Goal: Task Accomplishment & Management: Use online tool/utility

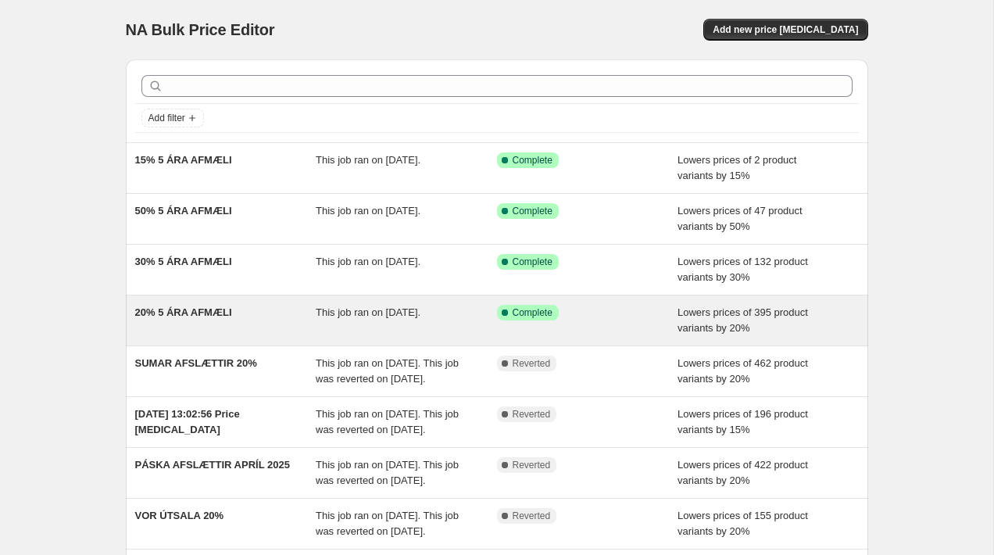
click at [266, 324] on div "20% 5 ÁRA AFMÆLI" at bounding box center [225, 320] width 181 height 31
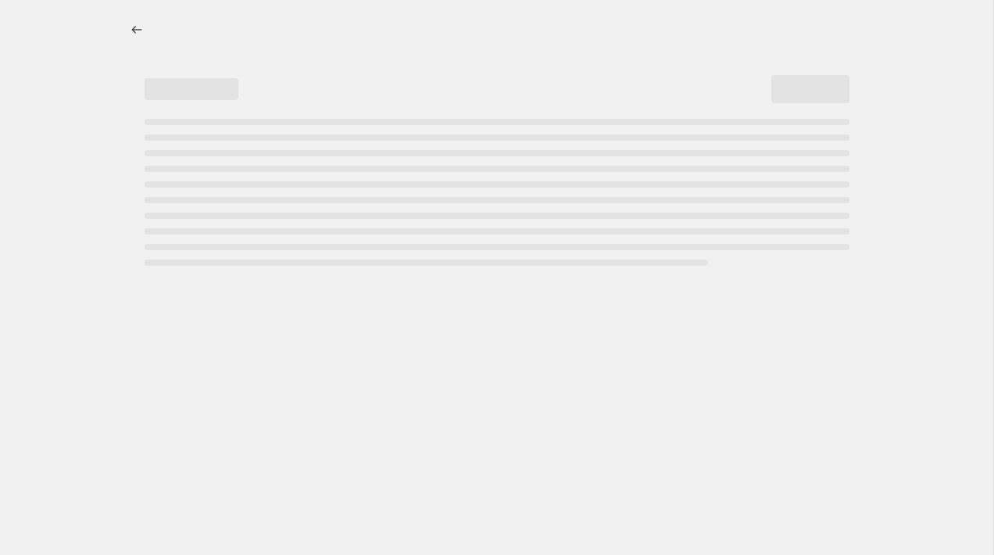
select select "percentage"
select select "collection"
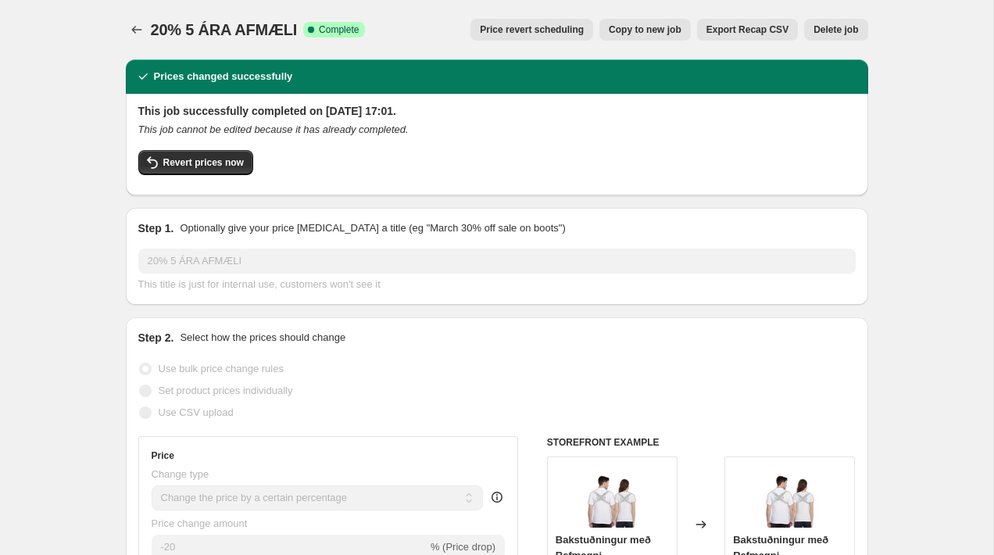
click at [517, 24] on span "Price revert scheduling" at bounding box center [532, 29] width 104 height 12
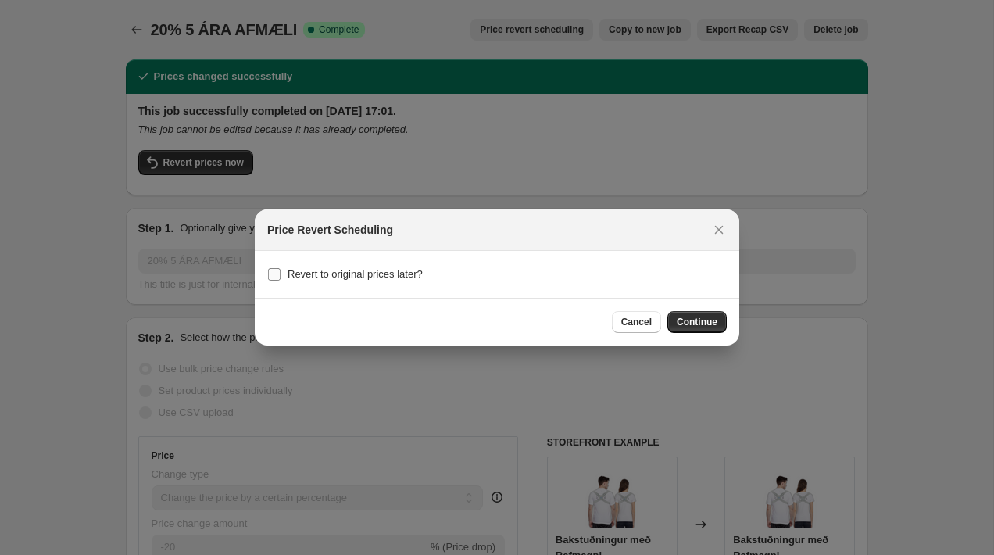
click at [408, 278] on span "Revert to original prices later?" at bounding box center [354, 274] width 135 height 12
click at [280, 278] on input "Revert to original prices later?" at bounding box center [274, 274] width 12 height 12
checkbox input "true"
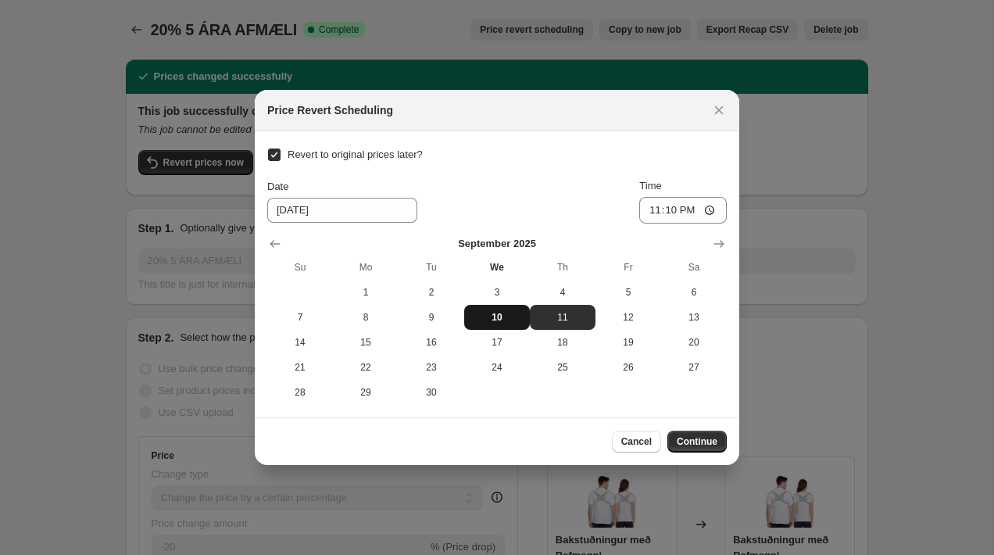
click at [506, 319] on span "10" at bounding box center [496, 317] width 53 height 12
type input "9/10/2025"
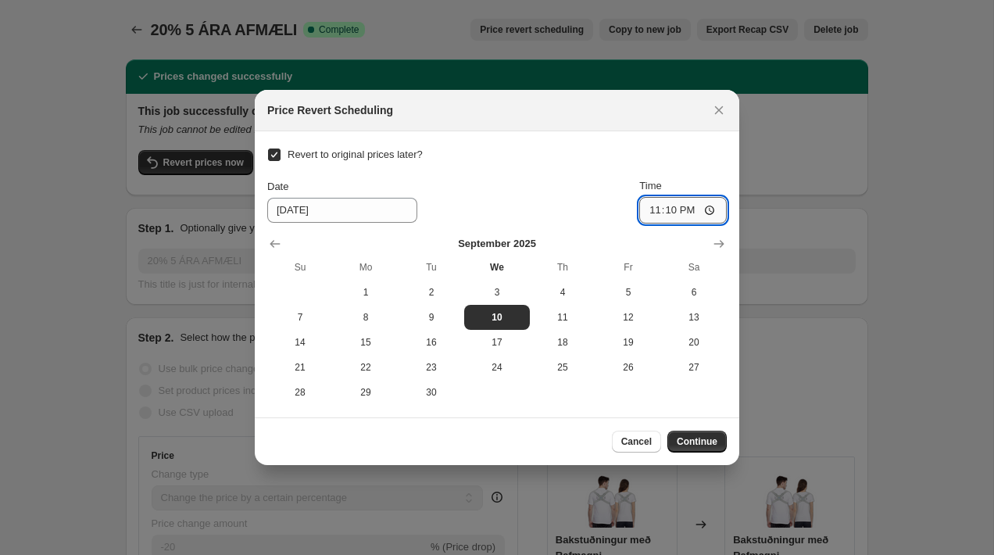
click at [687, 213] on input "23:10" at bounding box center [682, 210] width 87 height 27
type input "23:59"
click at [710, 437] on span "Continue" at bounding box center [697, 441] width 41 height 12
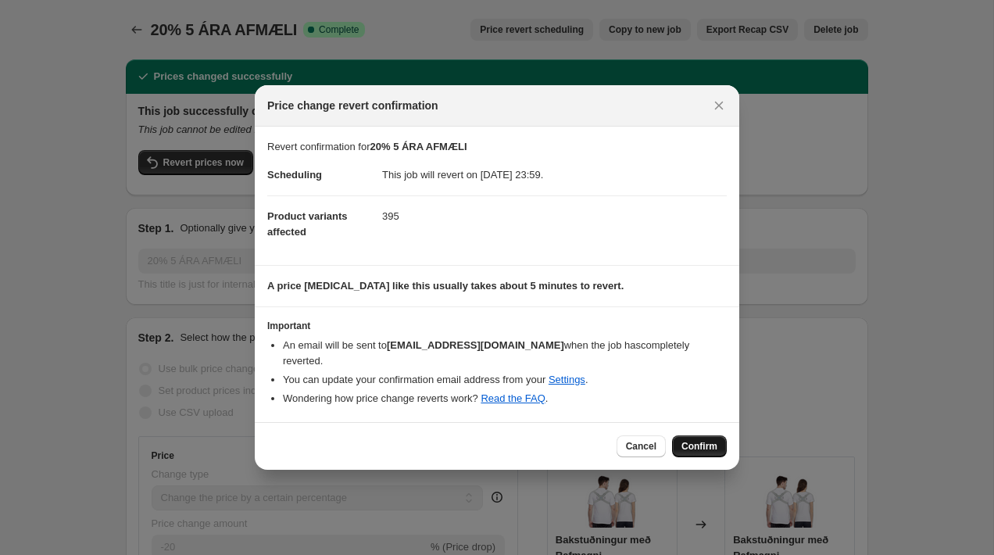
click at [706, 440] on span "Confirm" at bounding box center [699, 446] width 36 height 12
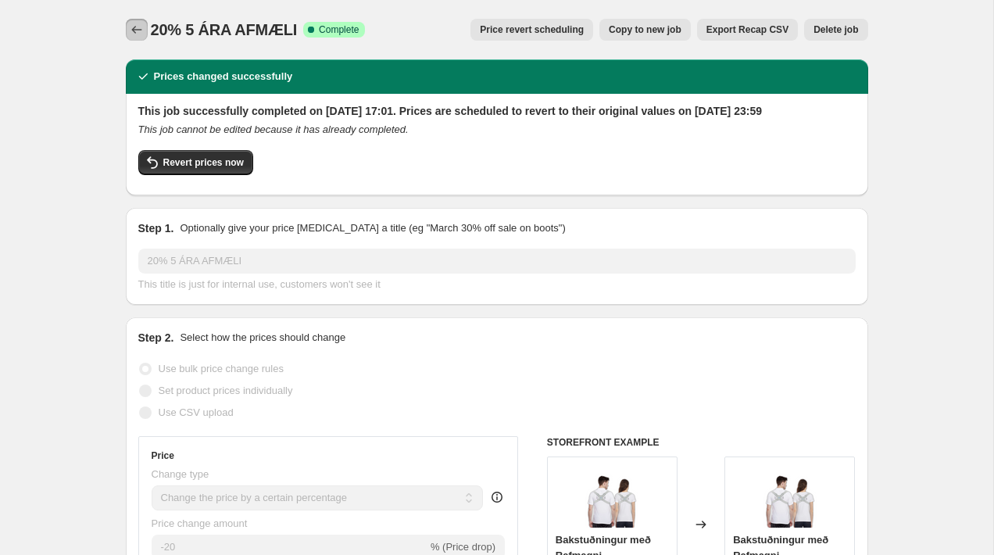
click at [132, 20] on button "Price change jobs" at bounding box center [137, 30] width 22 height 22
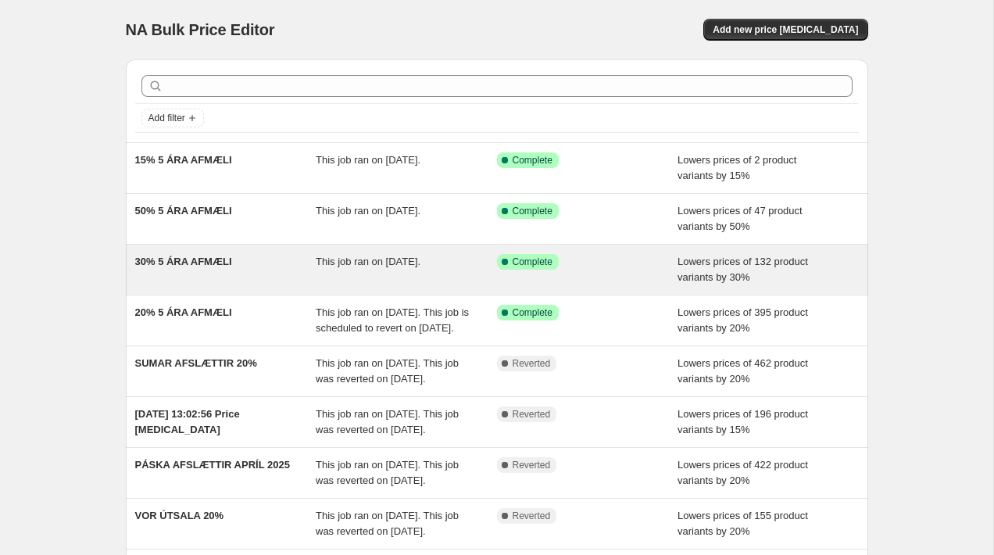
click at [232, 267] on span "30% 5 ÁRA AFMÆLI" at bounding box center [183, 261] width 97 height 12
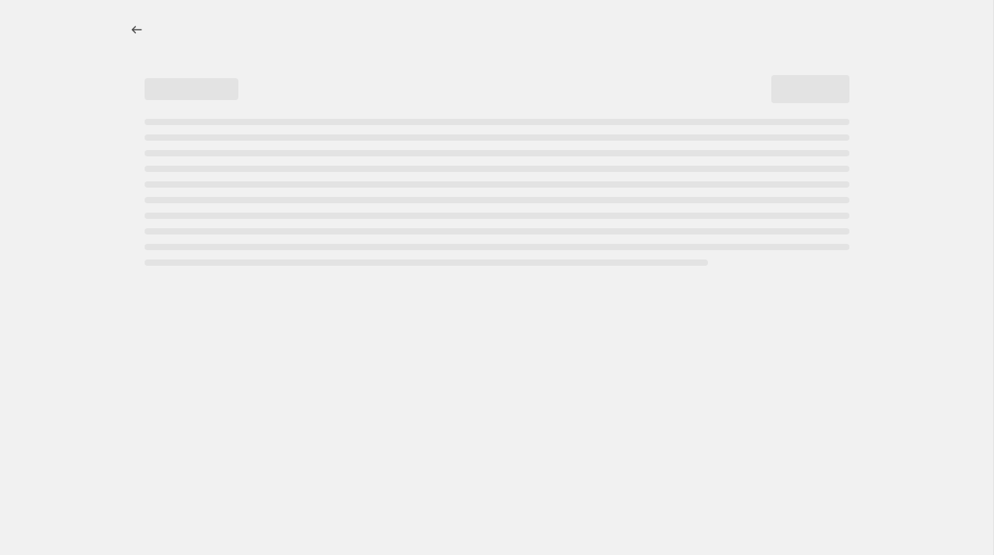
select select "percentage"
select select "collection"
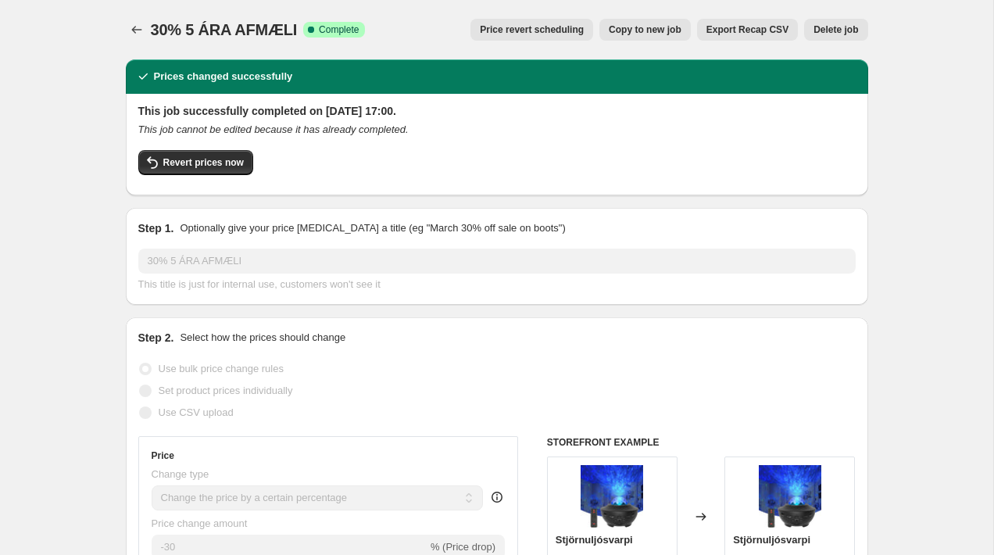
click at [510, 25] on span "Price revert scheduling" at bounding box center [532, 29] width 104 height 12
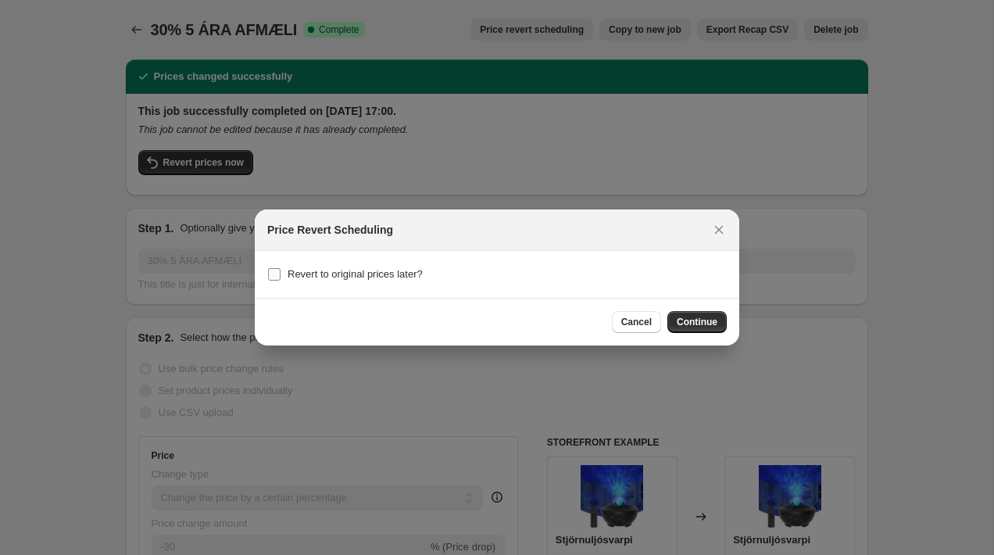
click at [377, 278] on span "Revert to original prices later?" at bounding box center [354, 274] width 135 height 12
click at [280, 278] on input "Revert to original prices later?" at bounding box center [274, 274] width 12 height 12
checkbox input "true"
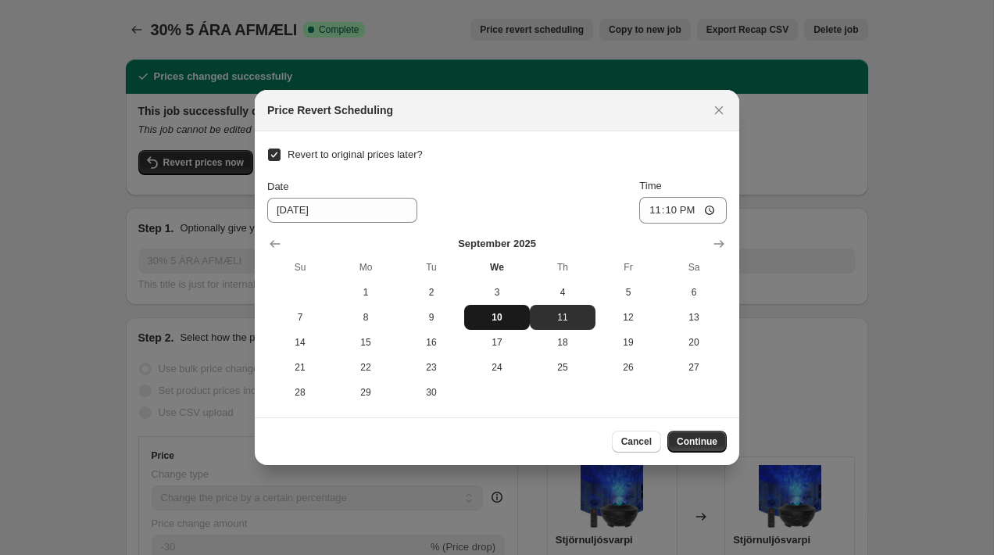
click at [491, 310] on button "10" at bounding box center [497, 317] width 66 height 25
type input "9/10/2025"
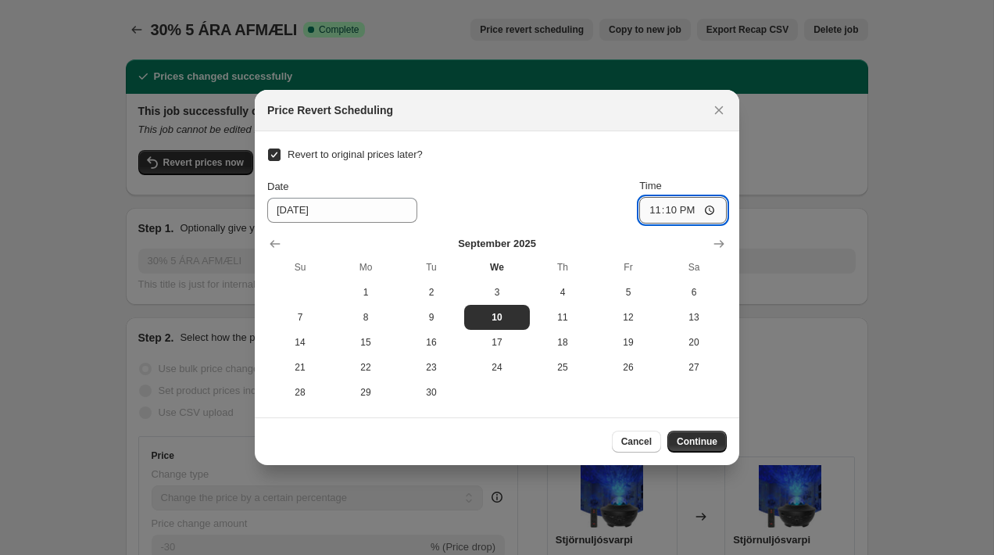
click at [689, 214] on input "23:10" at bounding box center [682, 210] width 87 height 27
type input "23:59"
click at [702, 440] on span "Continue" at bounding box center [697, 441] width 41 height 12
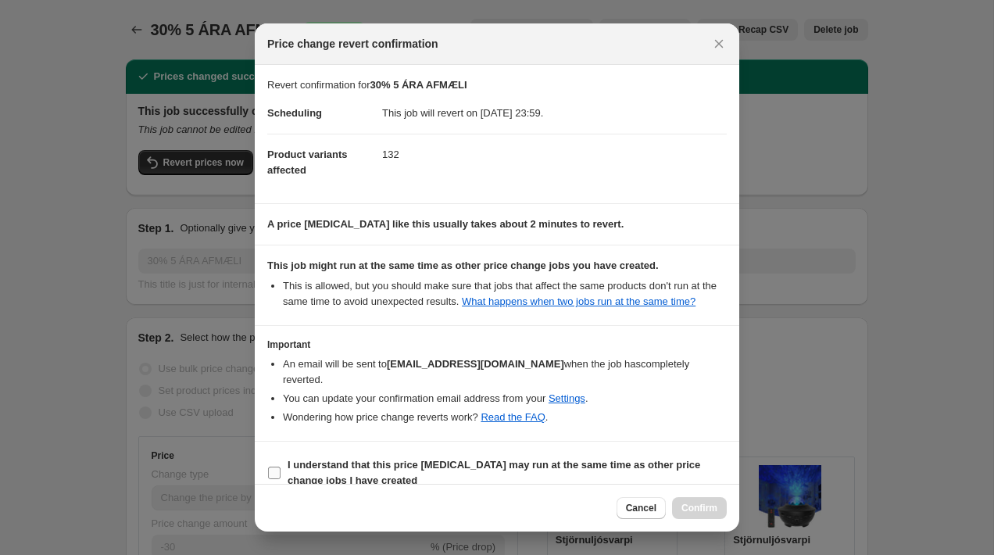
scroll to position [20, 0]
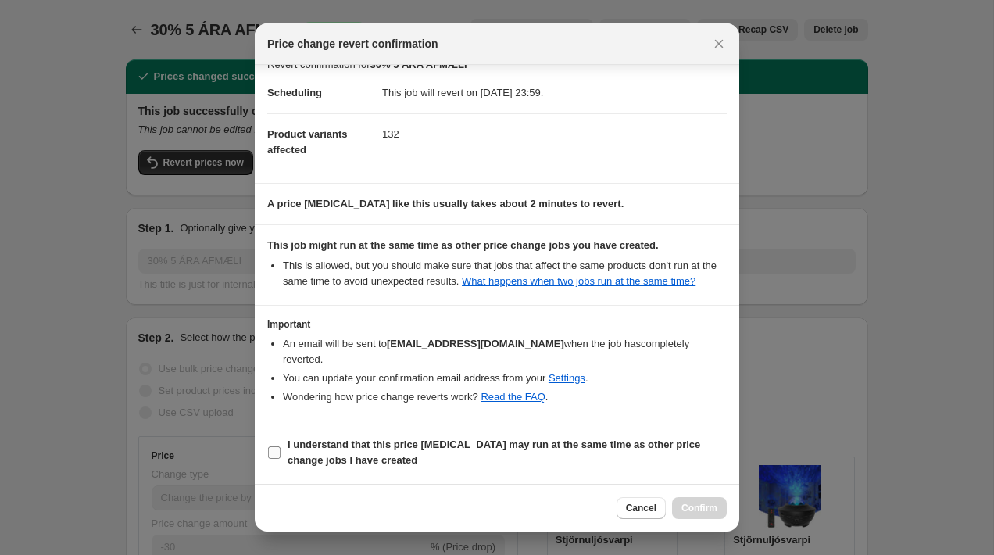
click at [616, 445] on b "I understand that this price change job may run at the same time as other price…" at bounding box center [493, 451] width 412 height 27
click at [280, 446] on input "I understand that this price change job may run at the same time as other price…" at bounding box center [274, 452] width 12 height 12
checkbox input "true"
click at [698, 504] on span "Confirm" at bounding box center [699, 508] width 36 height 12
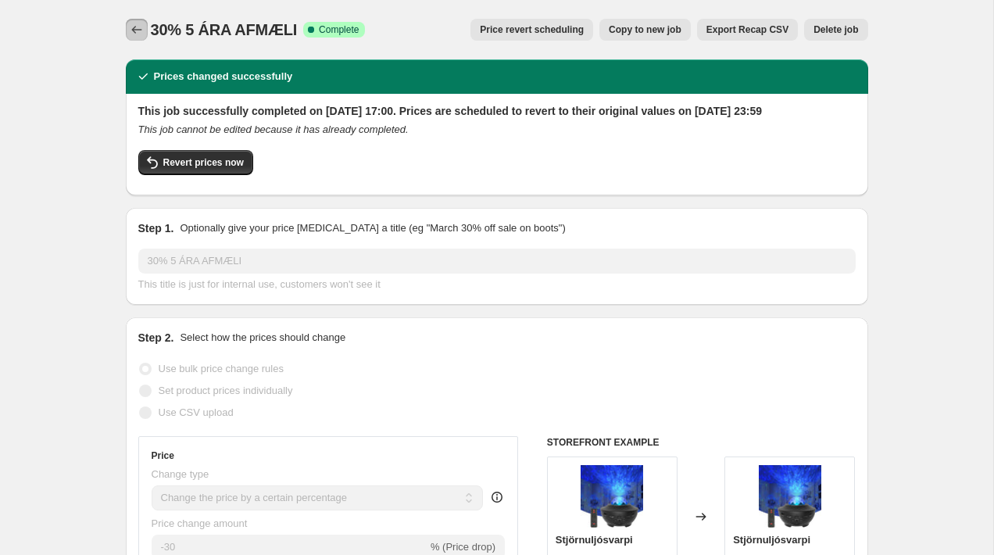
click at [134, 33] on icon "Price change jobs" at bounding box center [136, 30] width 10 height 8
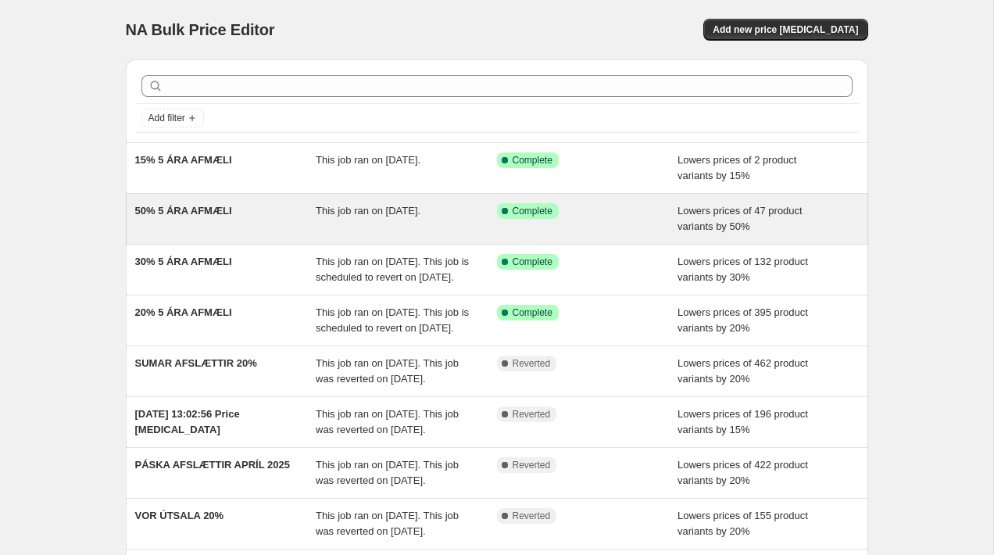
click at [255, 212] on div "50% 5 ÁRA AFMÆLI" at bounding box center [225, 218] width 181 height 31
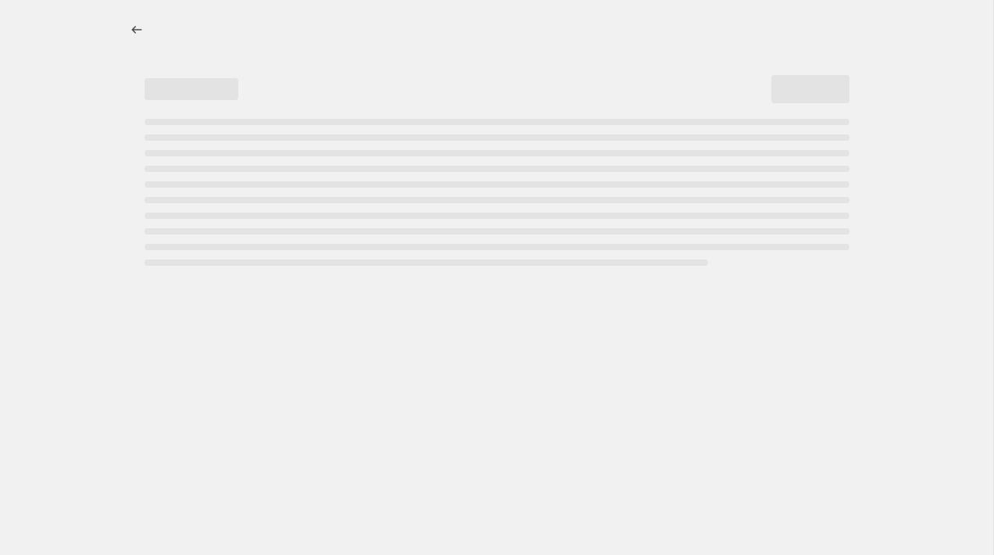
select select "percentage"
select select "collection"
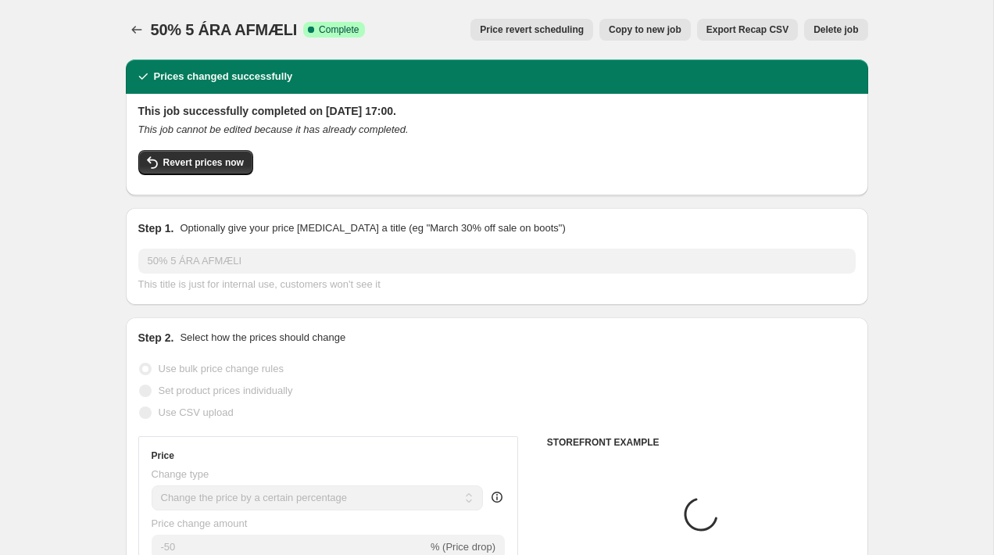
click at [519, 30] on span "Price revert scheduling" at bounding box center [532, 29] width 104 height 12
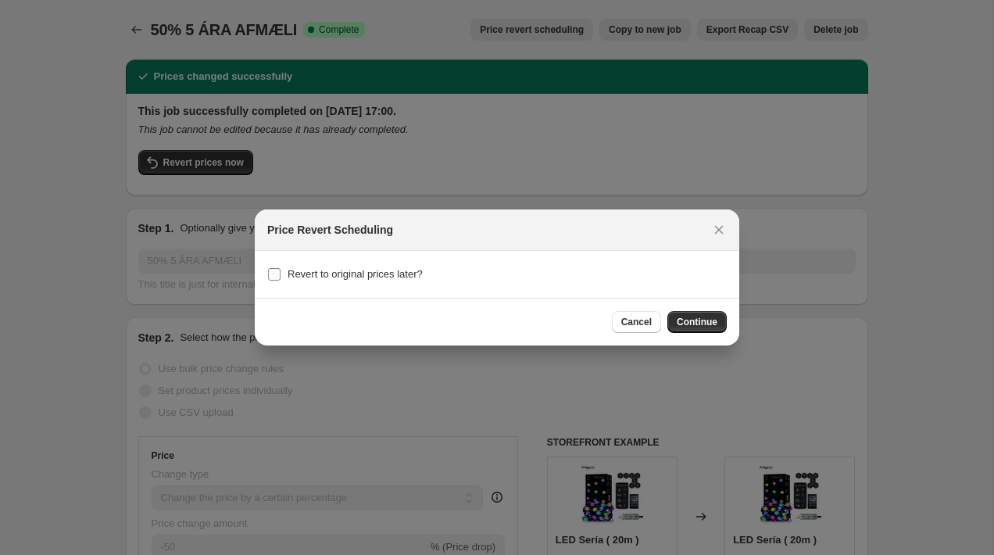
click at [389, 276] on span "Revert to original prices later?" at bounding box center [354, 274] width 135 height 12
click at [280, 276] on input "Revert to original prices later?" at bounding box center [274, 274] width 12 height 12
checkbox input "true"
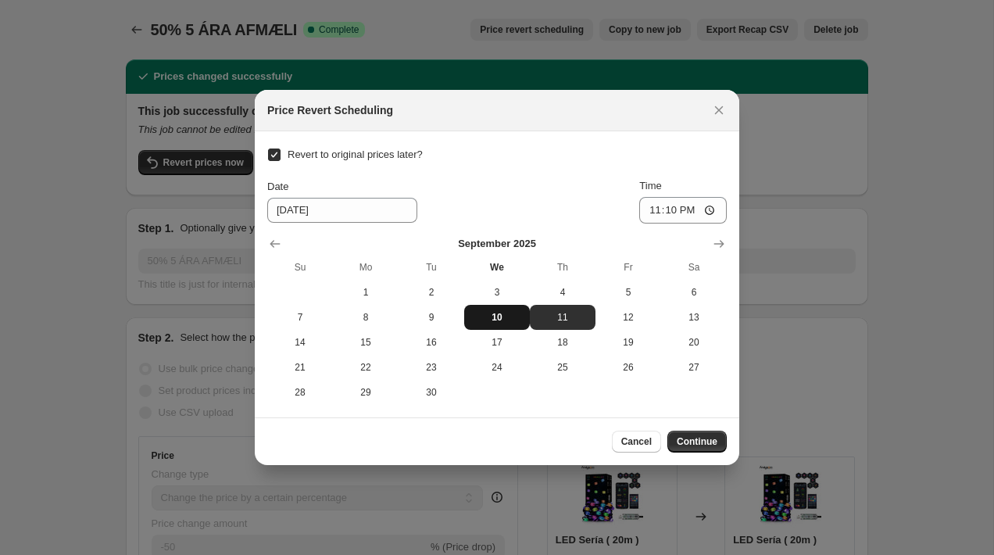
click at [496, 319] on span "10" at bounding box center [496, 317] width 53 height 12
type input "9/10/2025"
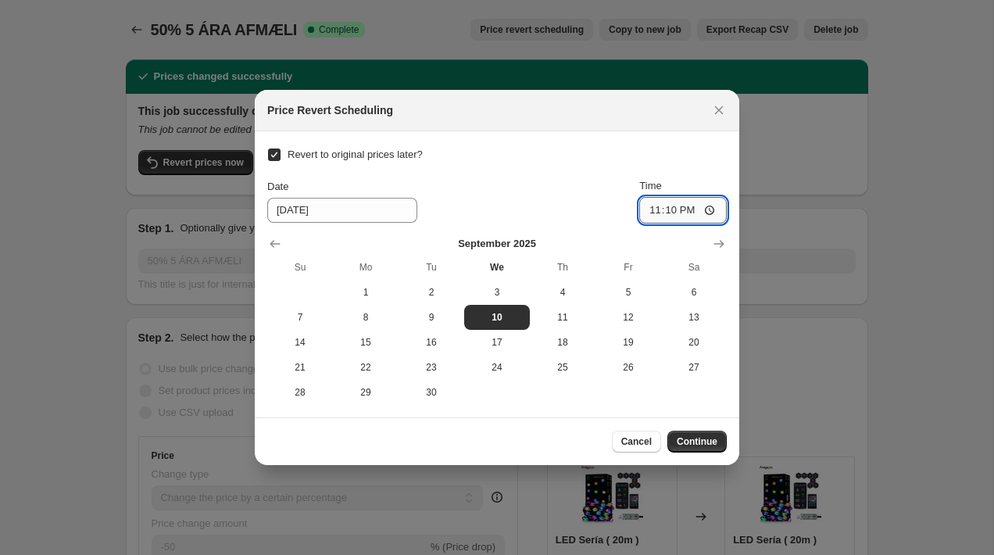
click at [686, 212] on input "23:10" at bounding box center [682, 210] width 87 height 27
type input "23:59"
click at [690, 448] on button "Continue" at bounding box center [696, 441] width 59 height 22
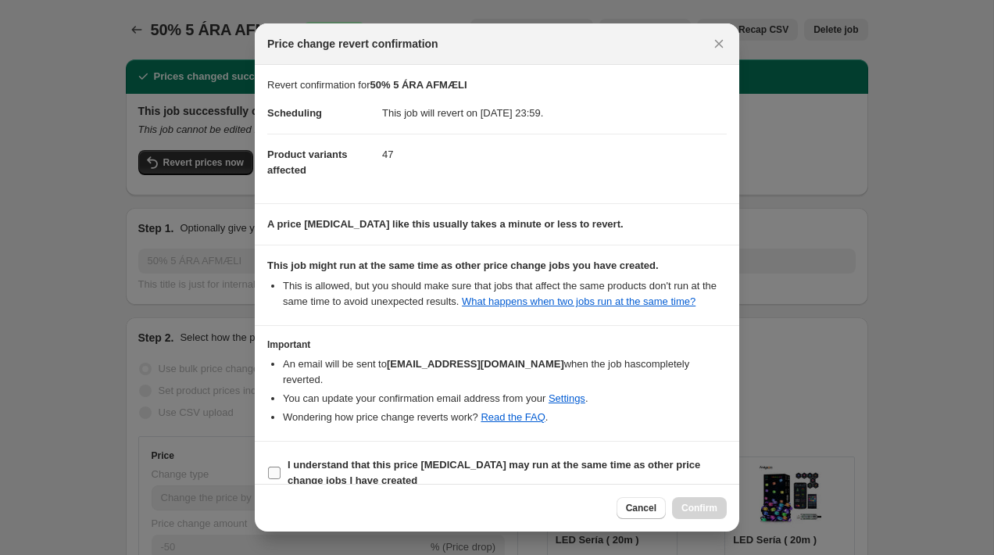
click at [552, 461] on b "I understand that this price change job may run at the same time as other price…" at bounding box center [493, 472] width 412 height 27
click at [280, 466] on input "I understand that this price change job may run at the same time as other price…" at bounding box center [274, 472] width 12 height 12
checkbox input "true"
click at [701, 511] on span "Confirm" at bounding box center [699, 508] width 36 height 12
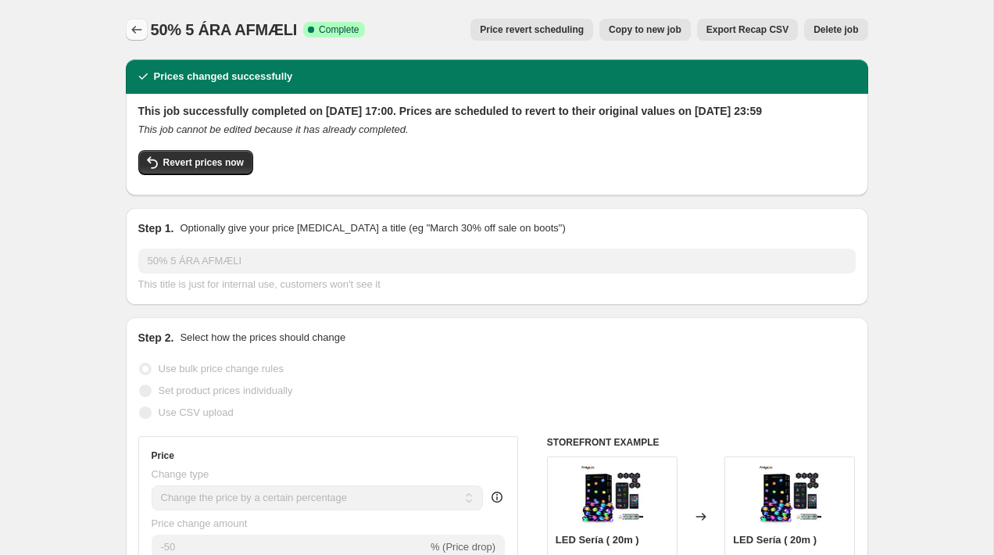
click at [137, 27] on icon "Price change jobs" at bounding box center [137, 30] width 16 height 16
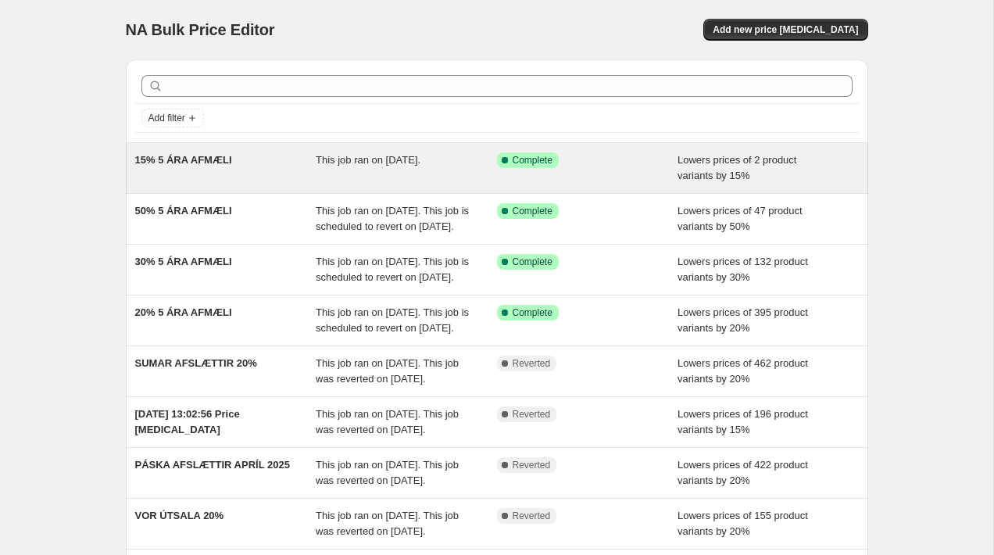
click at [309, 172] on div "15% 5 ÁRA AFMÆLI" at bounding box center [225, 167] width 181 height 31
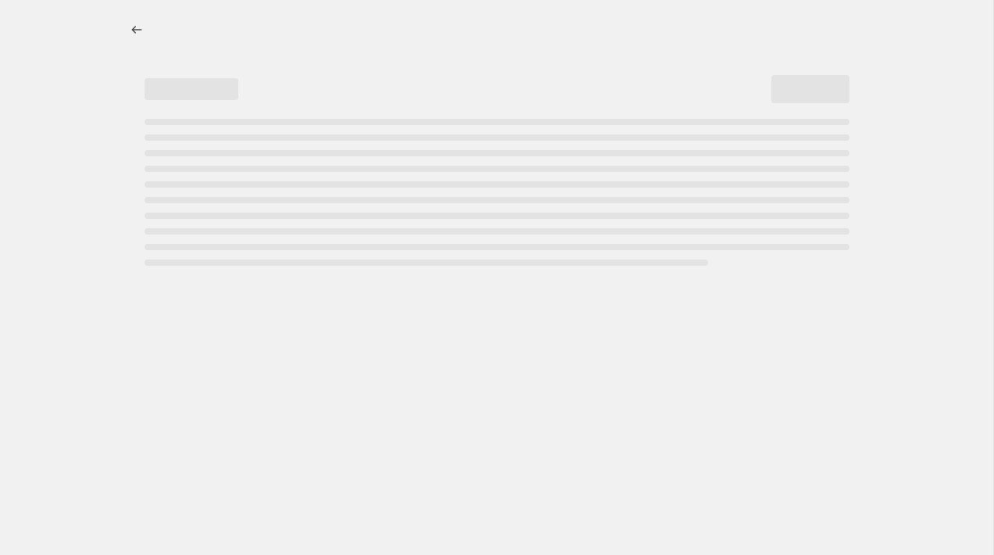
select select "percentage"
select select "collection"
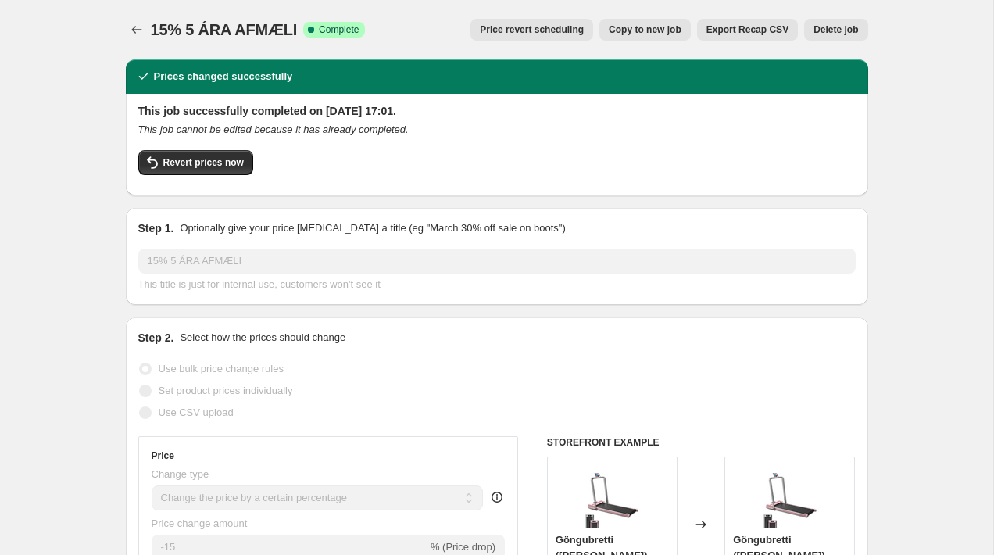
click at [523, 27] on span "Price revert scheduling" at bounding box center [532, 29] width 104 height 12
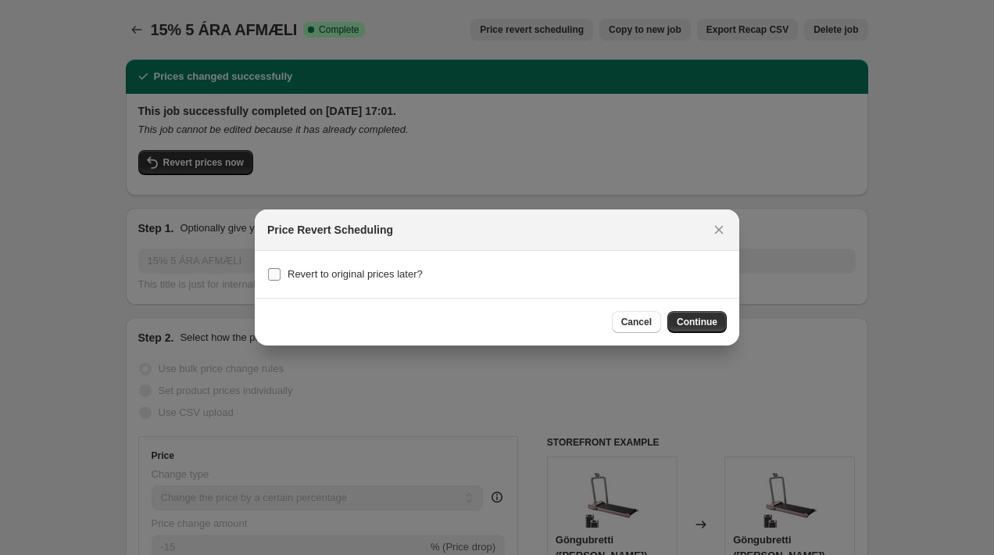
click at [398, 273] on span "Revert to original prices later?" at bounding box center [354, 274] width 135 height 12
click at [280, 273] on input "Revert to original prices later?" at bounding box center [274, 274] width 12 height 12
checkbox input "true"
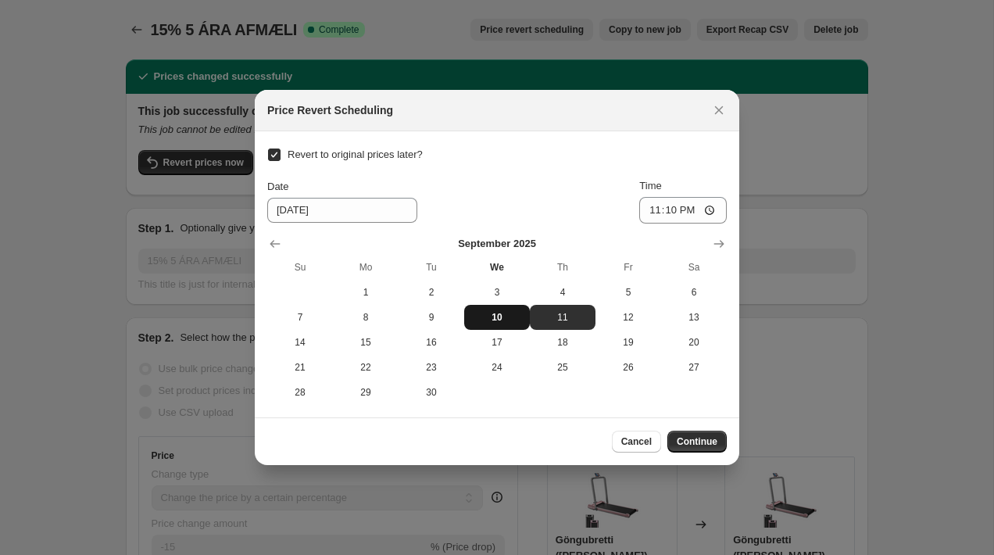
click at [509, 320] on span "10" at bounding box center [496, 317] width 53 height 12
type input "9/10/2025"
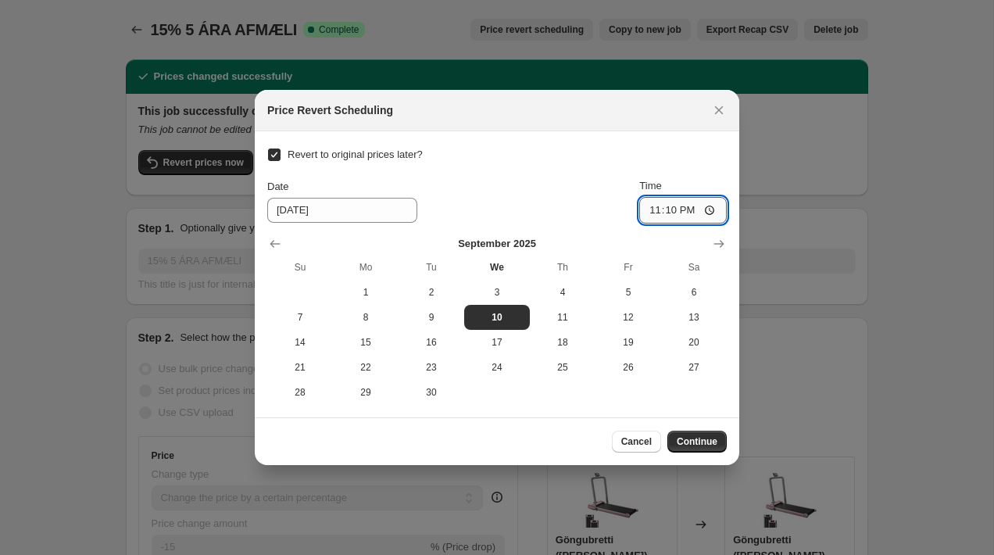
click at [689, 207] on input "23:10" at bounding box center [682, 210] width 87 height 27
type input "23:59"
click at [699, 448] on button "Continue" at bounding box center [696, 441] width 59 height 22
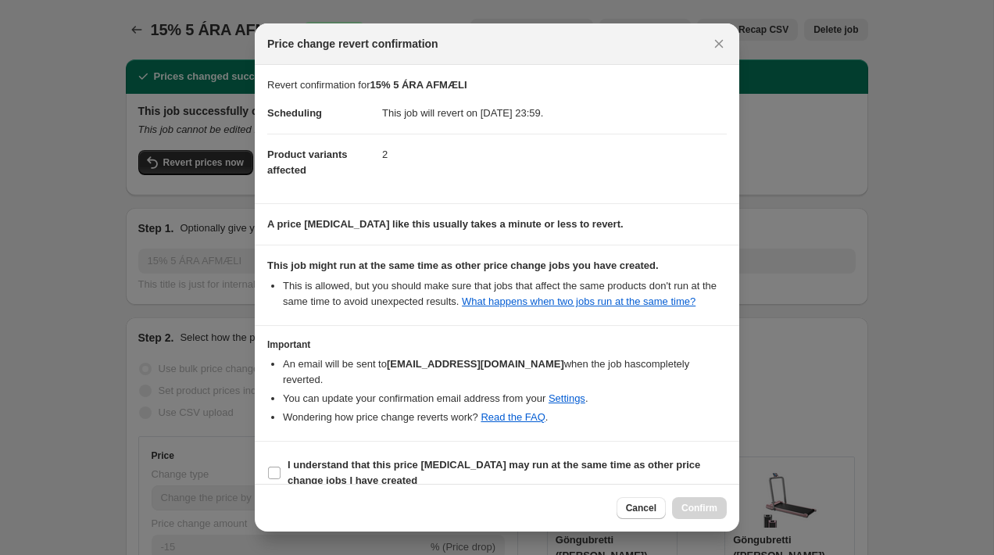
click at [433, 452] on section "I understand that this price change job may run at the same time as other price…" at bounding box center [497, 472] width 484 height 62
click at [464, 466] on b "I understand that this price change job may run at the same time as other price…" at bounding box center [493, 472] width 412 height 27
click at [280, 466] on input "I understand that this price change job may run at the same time as other price…" at bounding box center [274, 472] width 12 height 12
checkbox input "true"
click at [703, 502] on button "Confirm" at bounding box center [699, 508] width 55 height 22
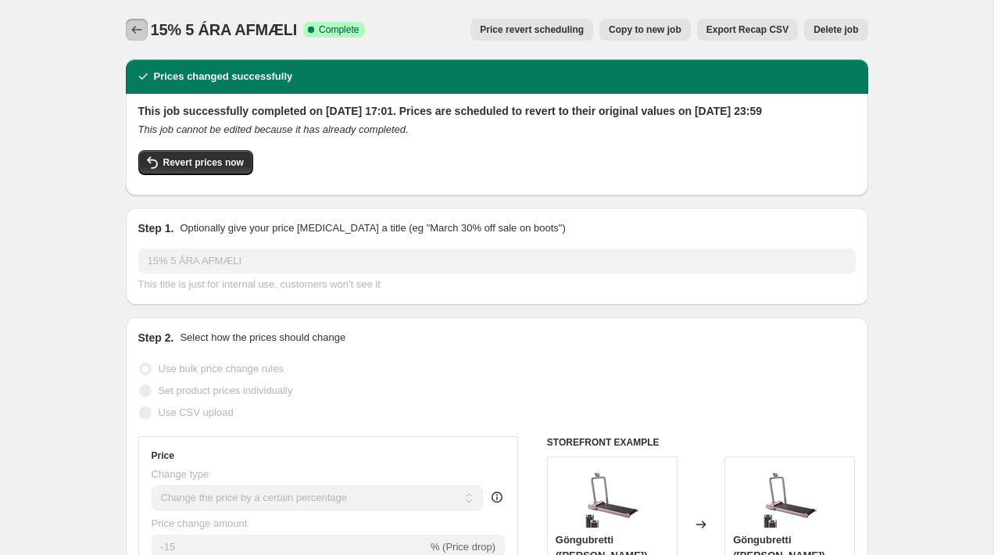
click at [127, 23] on button "Price change jobs" at bounding box center [137, 30] width 22 height 22
